Goal: Transaction & Acquisition: Download file/media

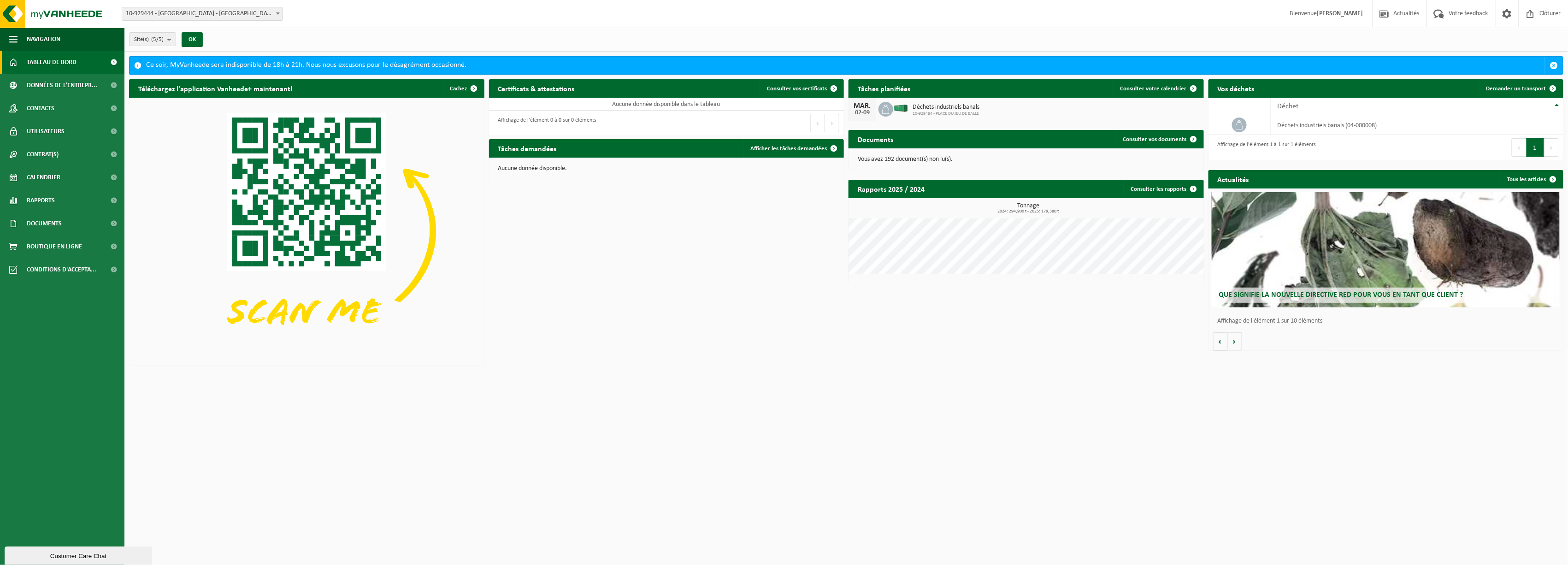
click at [70, 60] on span "Tableau de bord" at bounding box center [52, 62] width 50 height 23
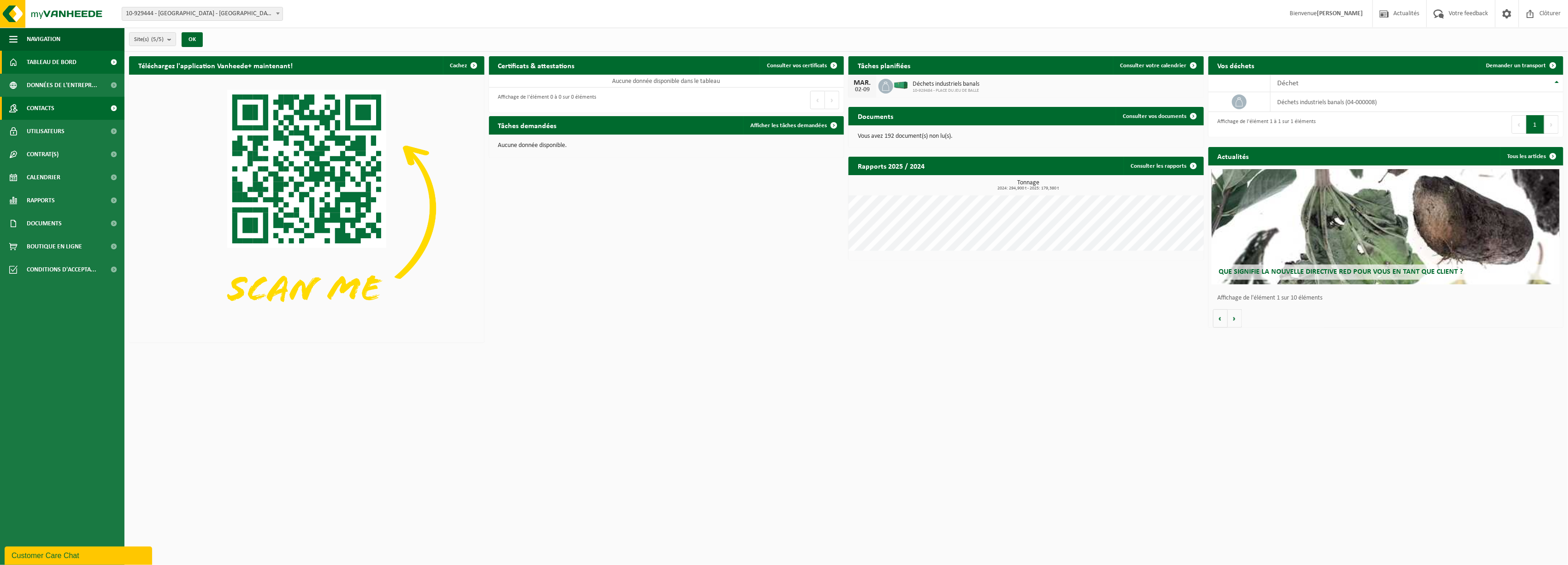
click at [100, 107] on link "Contacts" at bounding box center [62, 108] width 124 height 23
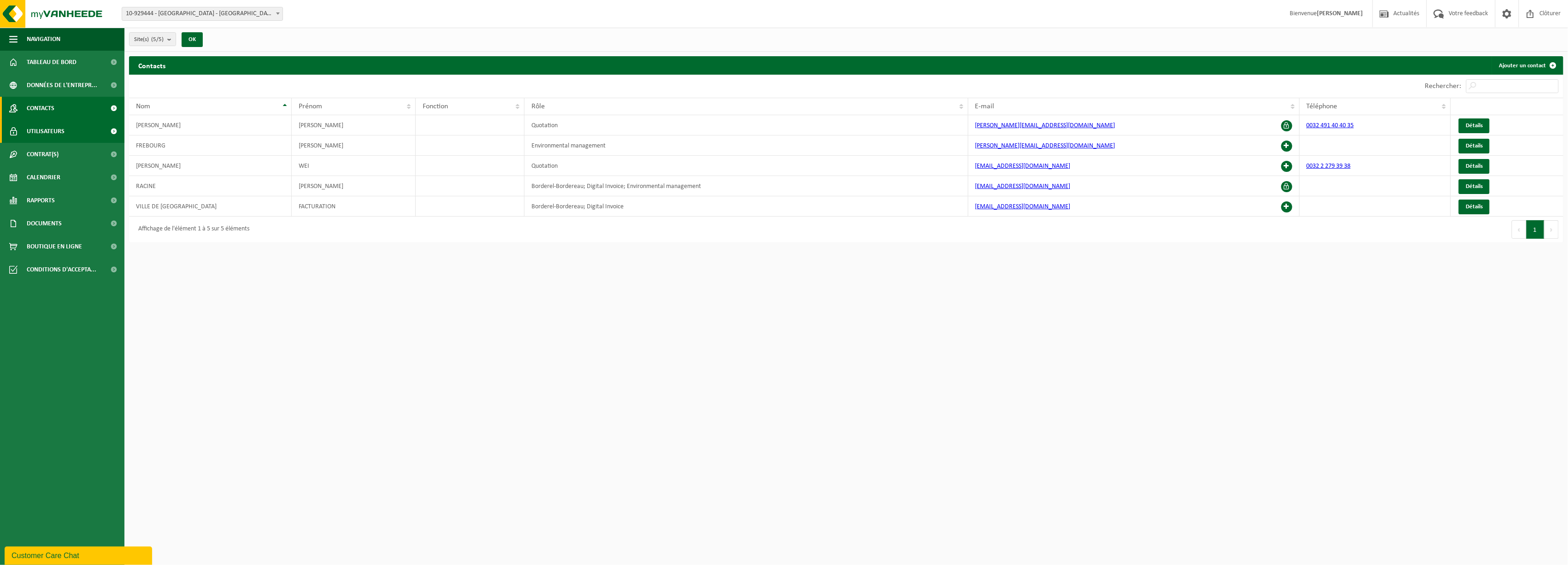
click at [50, 129] on span "Utilisateurs" at bounding box center [46, 132] width 38 height 23
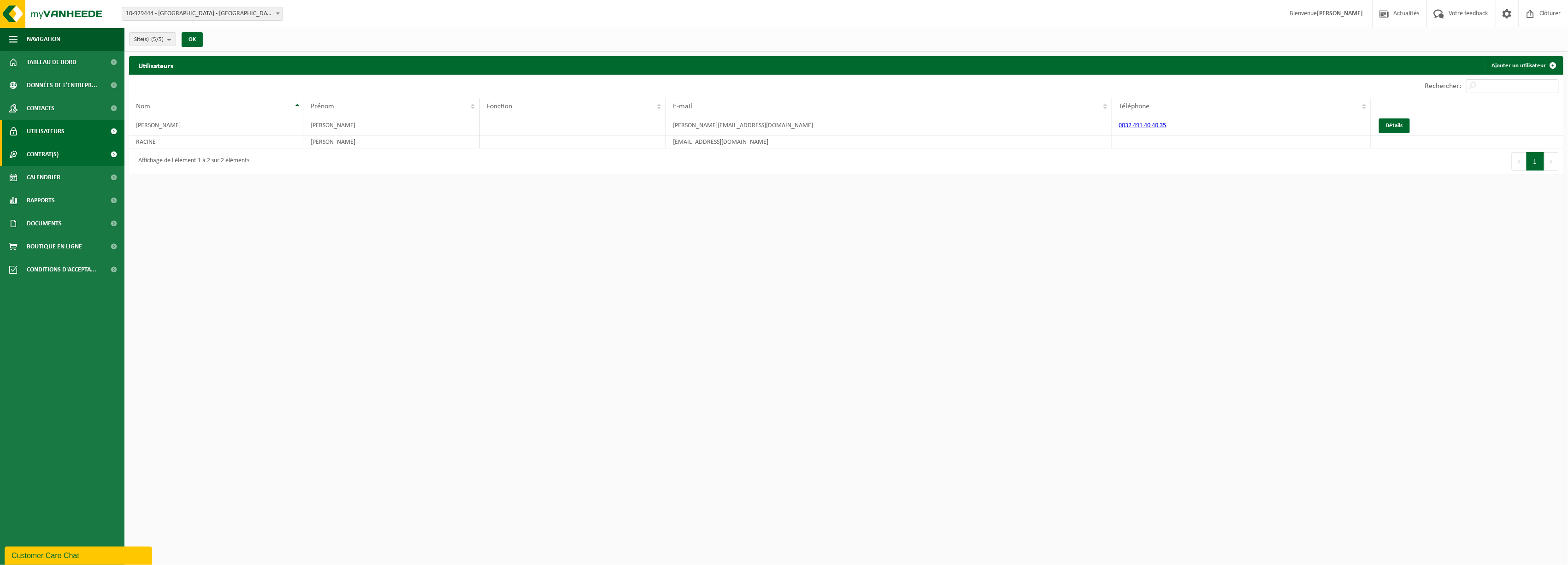
click at [52, 155] on span "Contrat(s)" at bounding box center [43, 155] width 32 height 23
click at [61, 175] on span "Contrat(s) actif(s)" at bounding box center [52, 177] width 49 height 18
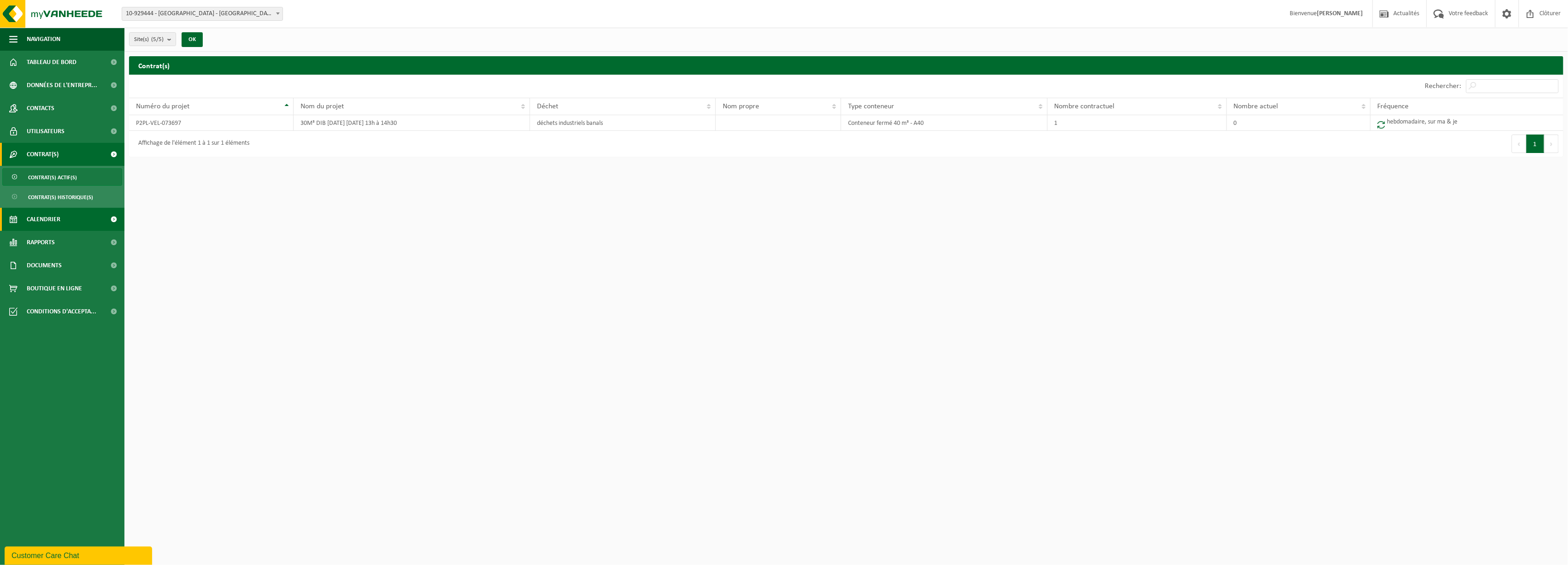
click at [59, 214] on span "Calendrier" at bounding box center [43, 219] width 33 height 23
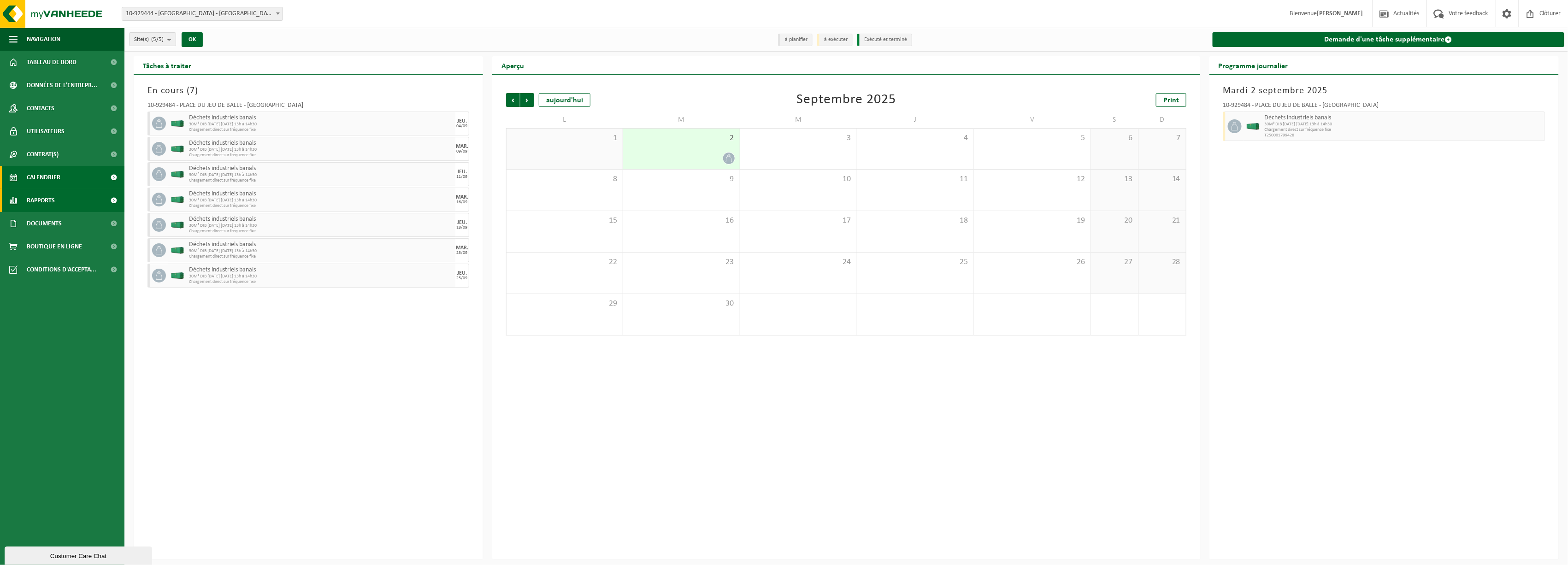
click at [58, 195] on link "Rapports" at bounding box center [62, 200] width 124 height 23
click at [94, 223] on span "Sous forme de graphique" at bounding box center [62, 223] width 69 height 18
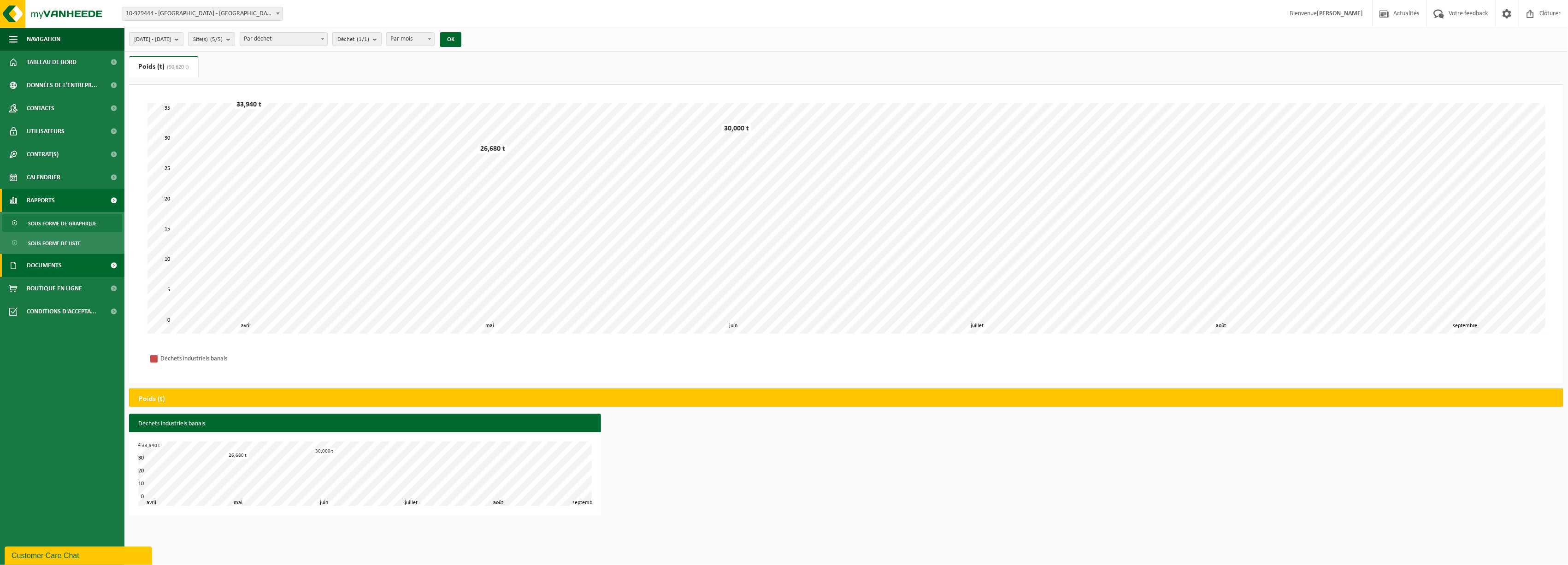
click at [74, 262] on link "Documents" at bounding box center [62, 265] width 124 height 23
click at [56, 288] on link "Factures" at bounding box center [62, 288] width 120 height 18
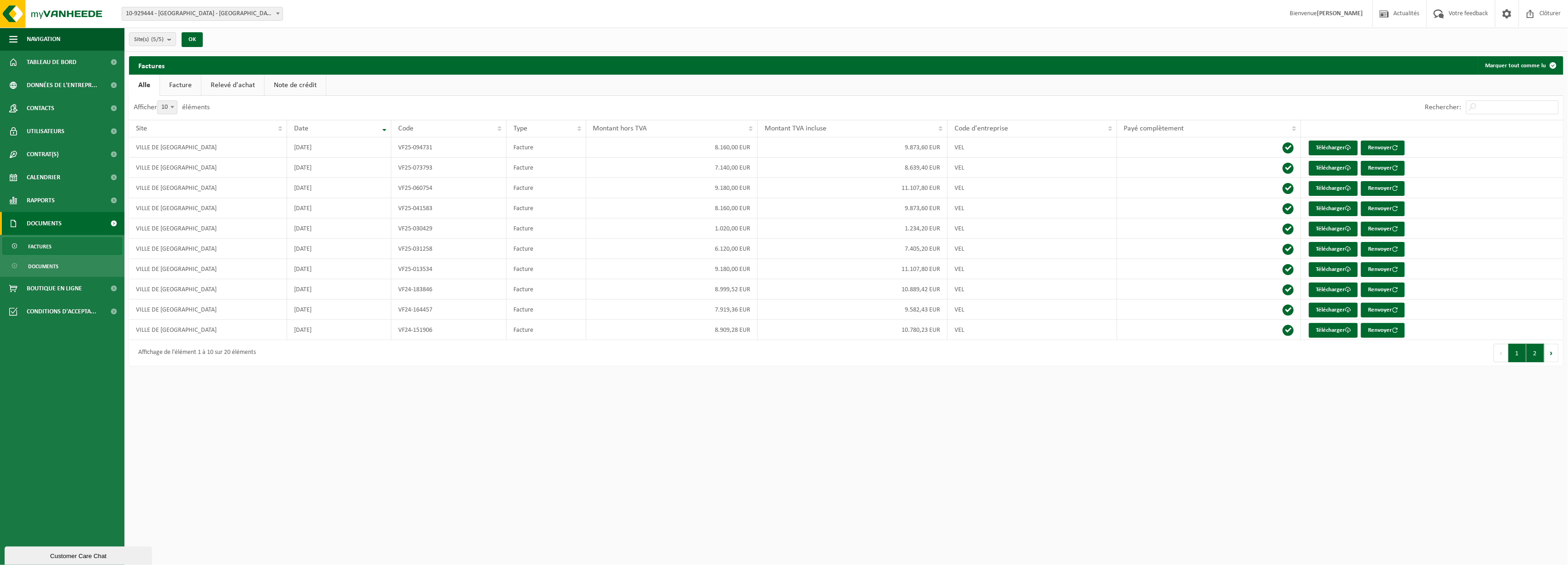
click at [1536, 356] on button "2" at bounding box center [1536, 353] width 18 height 18
click at [178, 86] on link "Facture" at bounding box center [180, 85] width 41 height 21
click at [1325, 331] on link "Télécharger" at bounding box center [1333, 331] width 49 height 15
click at [1535, 360] on button "2" at bounding box center [1536, 353] width 18 height 18
click at [1328, 146] on link "Télécharger" at bounding box center [1333, 148] width 49 height 15
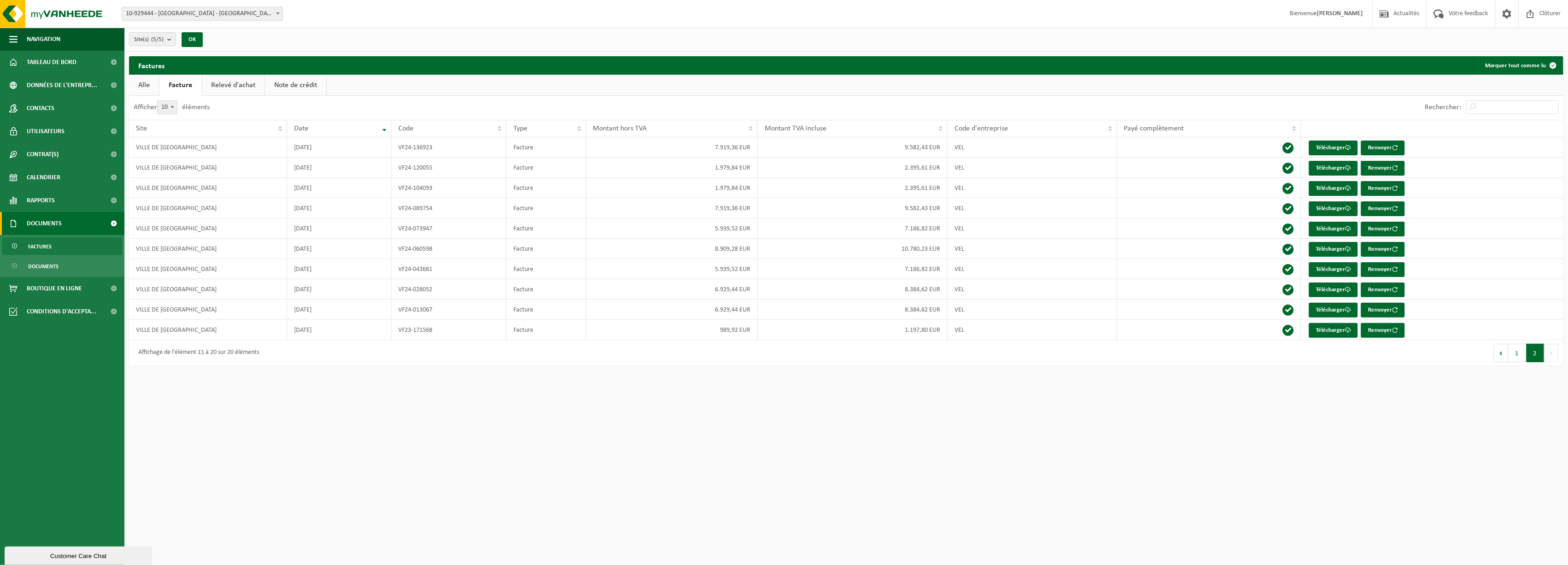
click at [225, 83] on link "Relevé d'achat" at bounding box center [233, 85] width 63 height 21
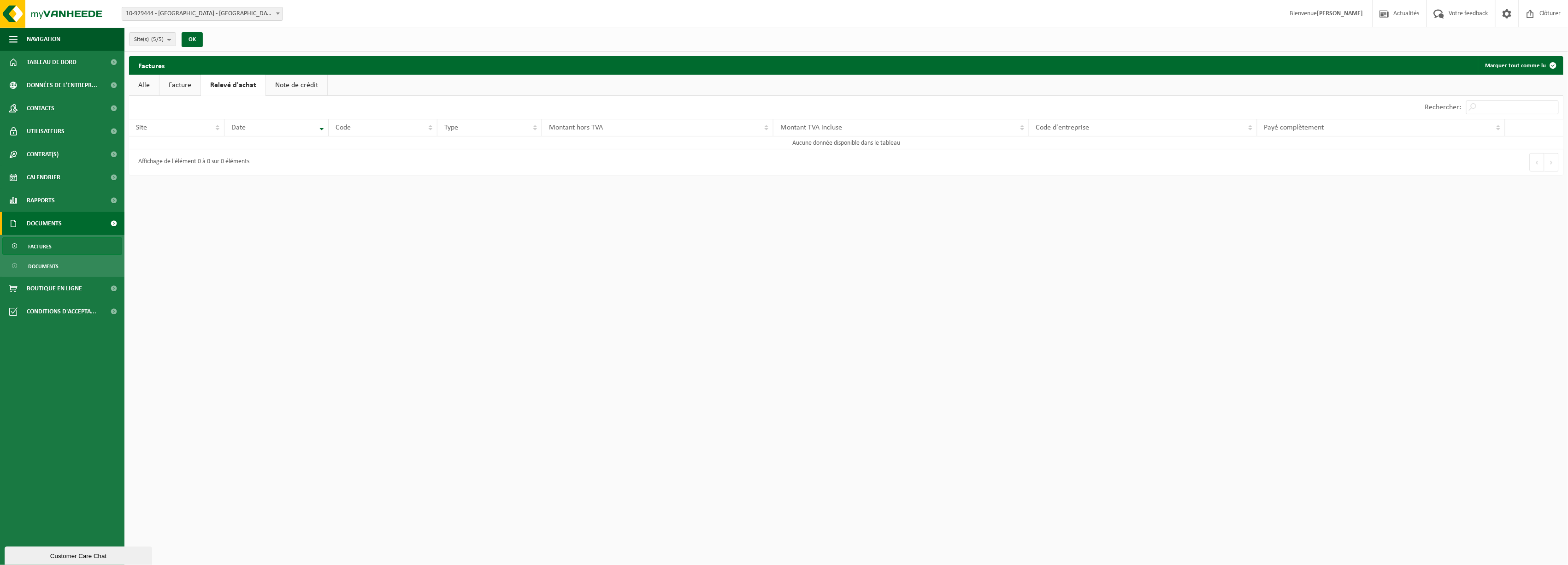
click at [303, 82] on link "Note de crédit" at bounding box center [296, 85] width 61 height 21
click at [133, 86] on link "Alle" at bounding box center [144, 85] width 30 height 21
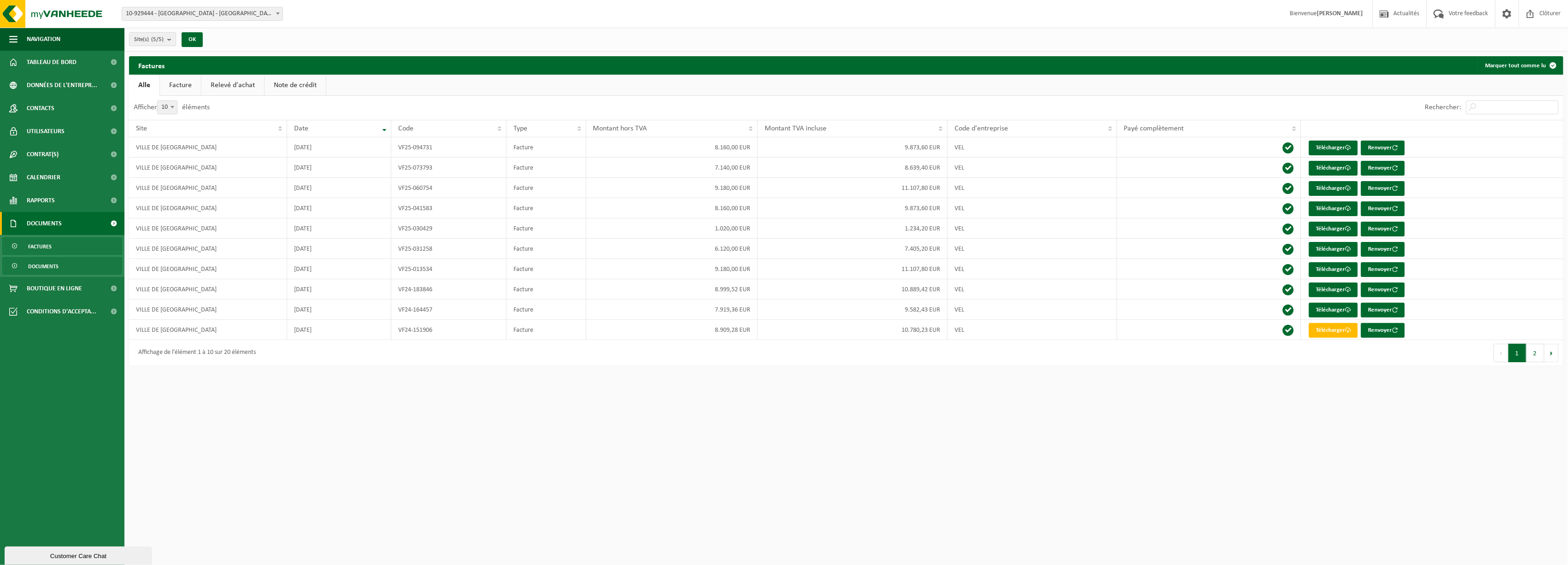
click at [71, 267] on link "Documents" at bounding box center [62, 266] width 120 height 18
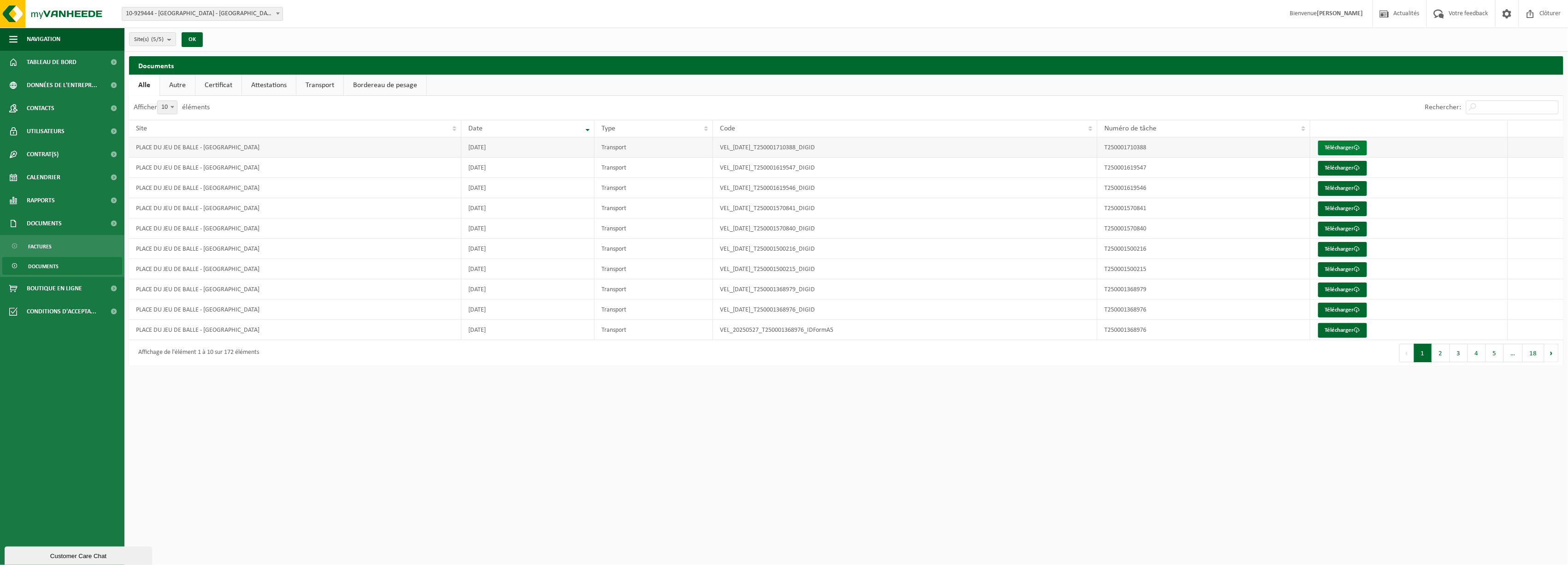
click at [1345, 152] on link "Télécharger" at bounding box center [1343, 148] width 49 height 15
click at [923, 500] on html "Site: 10-929444 - [GEOGRAPHIC_DATA] - [GEOGRAPHIC_DATA] 10-929484 - [GEOGRAPHIC…" at bounding box center [784, 282] width 1568 height 565
click at [1023, 495] on html "Site: 10-929444 - [GEOGRAPHIC_DATA] - [GEOGRAPHIC_DATA] 10-929484 - [GEOGRAPHIC…" at bounding box center [784, 282] width 1568 height 565
click at [1140, 483] on html "Site: 10-929444 - [GEOGRAPHIC_DATA] - [GEOGRAPHIC_DATA] 10-929484 - [GEOGRAPHIC…" at bounding box center [784, 282] width 1568 height 565
click at [233, 146] on td "PLACE DU JEU DE BALLE - [GEOGRAPHIC_DATA]" at bounding box center [295, 147] width 332 height 20
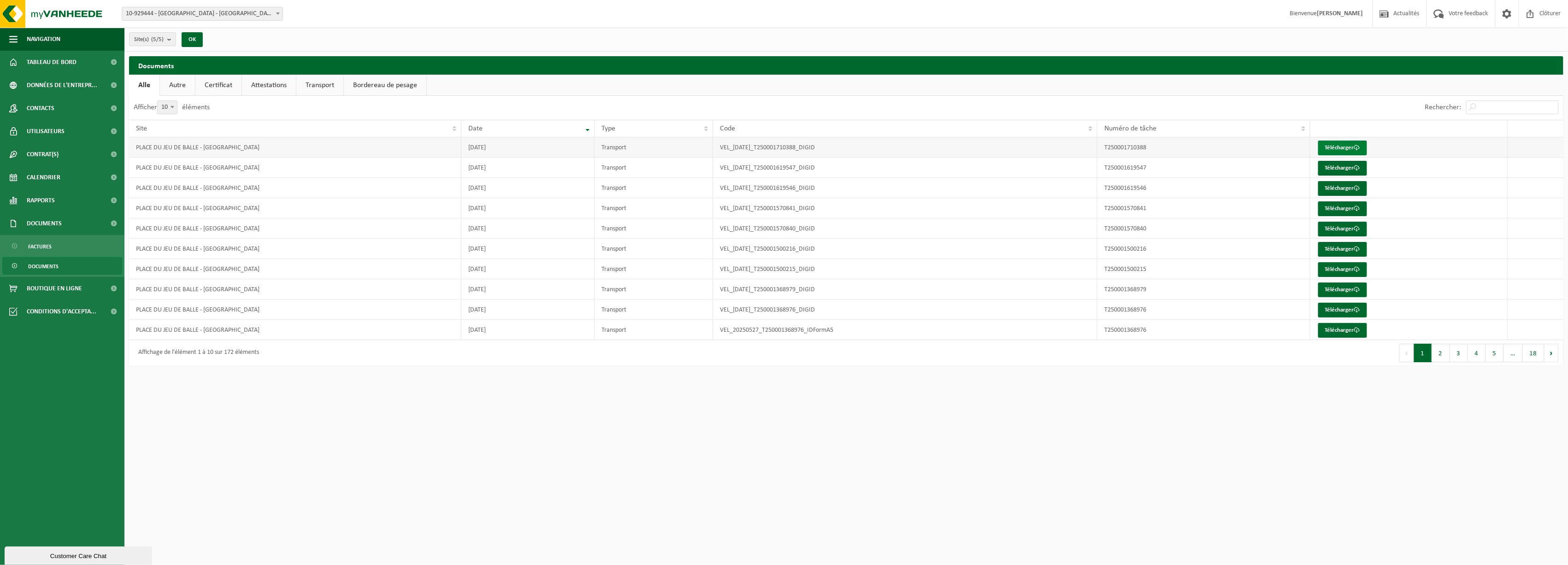
click at [1333, 150] on link "Télécharger" at bounding box center [1343, 148] width 49 height 15
